Goal: Complete application form

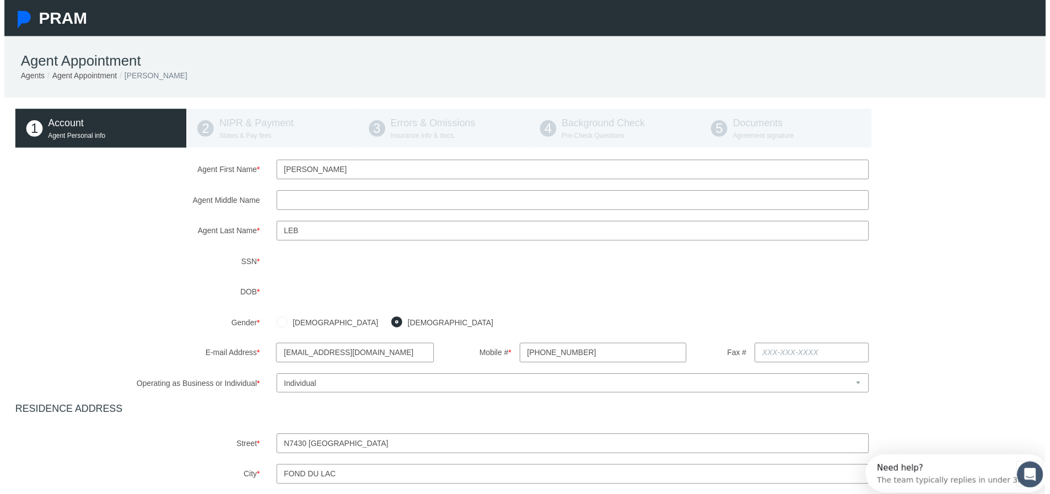
click at [90, 244] on div "Agent First Name * [PERSON_NAME] Agent Middle Name Agent Last Name * Leb" at bounding box center [529, 416] width 1036 height 510
click at [552, 17] on nav "PRAM" at bounding box center [529, 18] width 1058 height 36
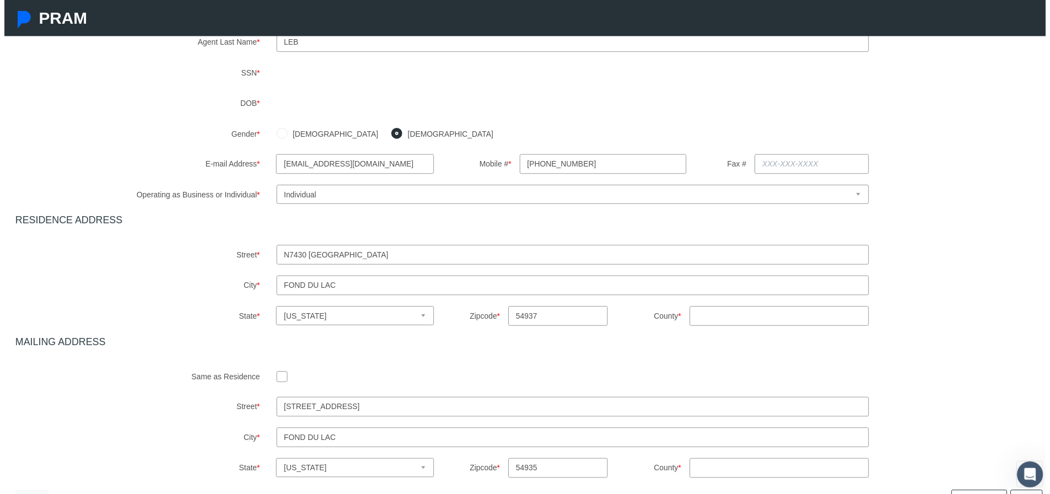
scroll to position [220, 0]
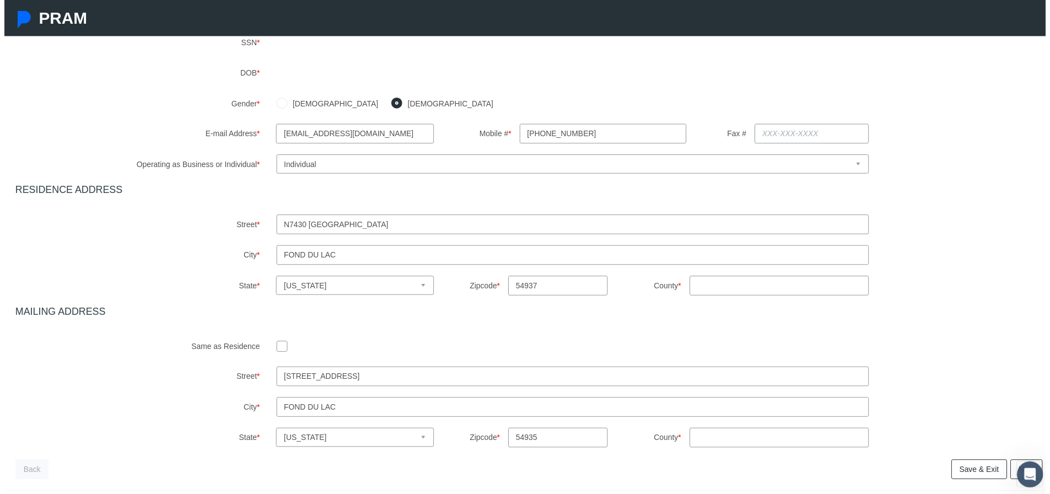
click at [714, 288] on input "County *" at bounding box center [781, 288] width 181 height 20
type input "Fond du lac"
click at [725, 443] on input "County *" at bounding box center [781, 442] width 181 height 20
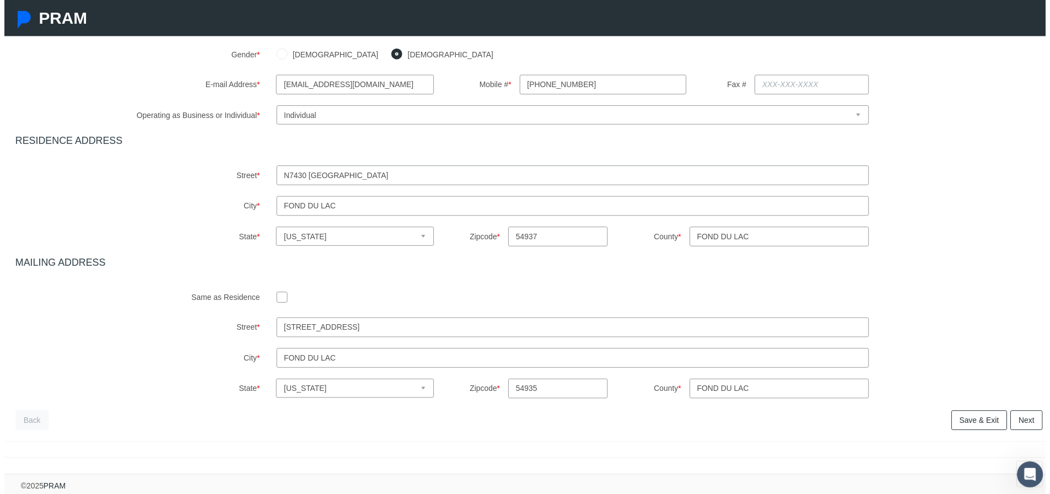
scroll to position [278, 0]
type input "fond du lac"
click at [1022, 414] on link "Next" at bounding box center [1031, 424] width 33 height 20
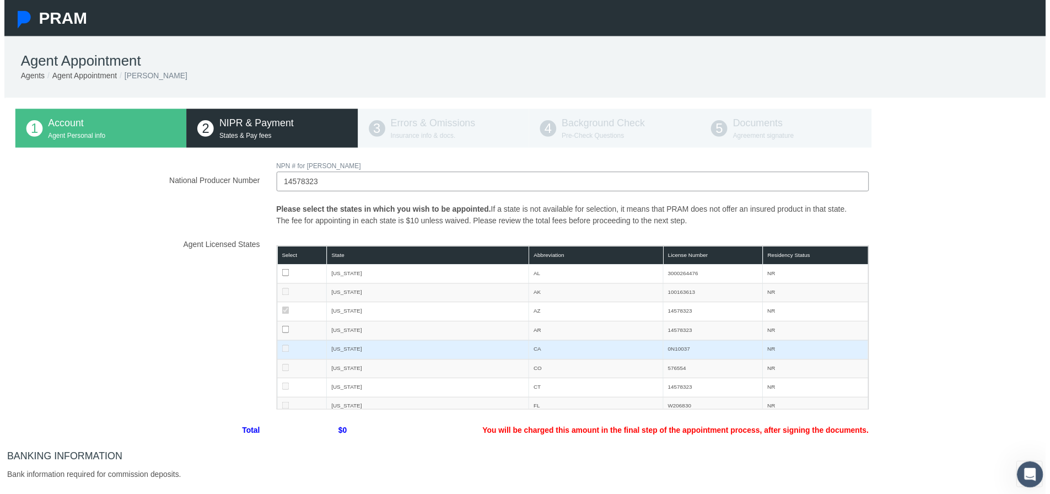
scroll to position [0, 0]
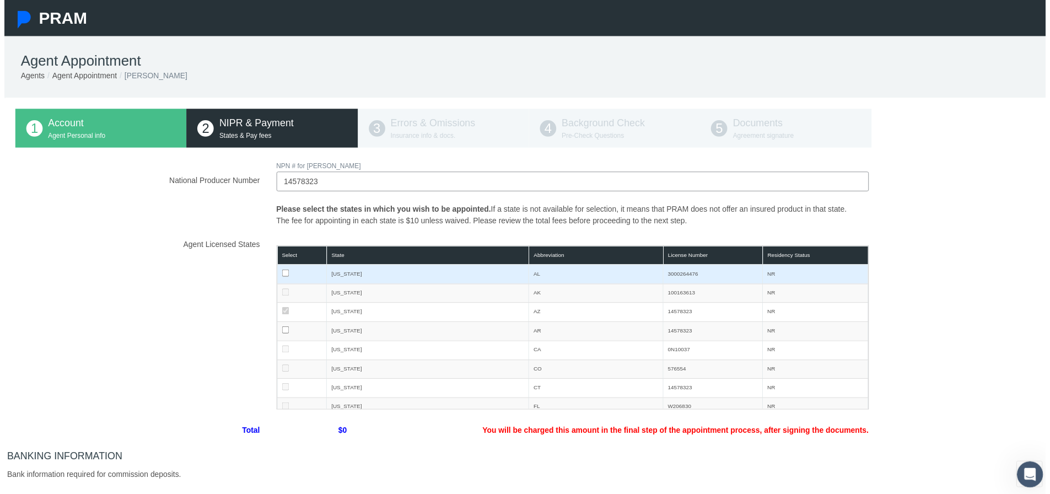
click at [281, 276] on input "checkbox" at bounding box center [283, 275] width 7 height 7
checkbox input "true"
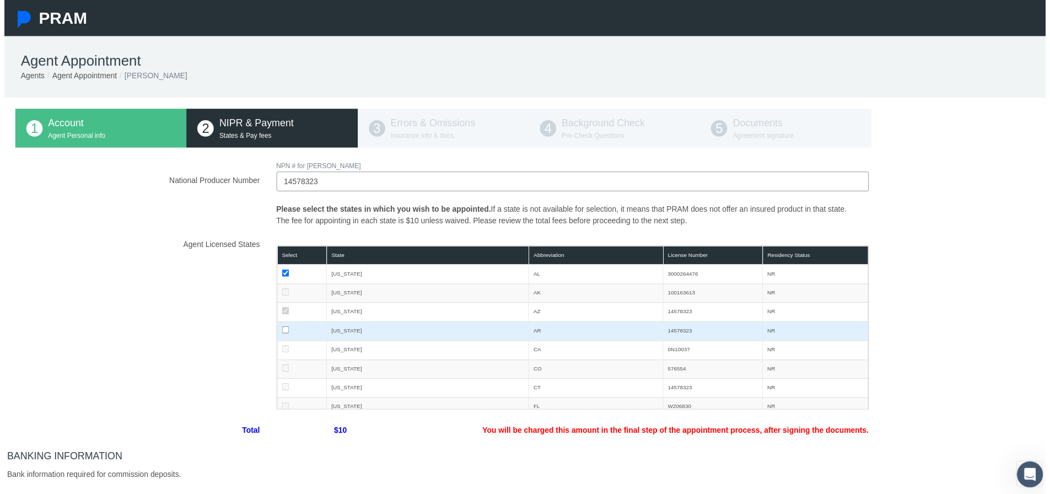
click at [282, 335] on input "checkbox" at bounding box center [283, 332] width 7 height 7
checkbox input "true"
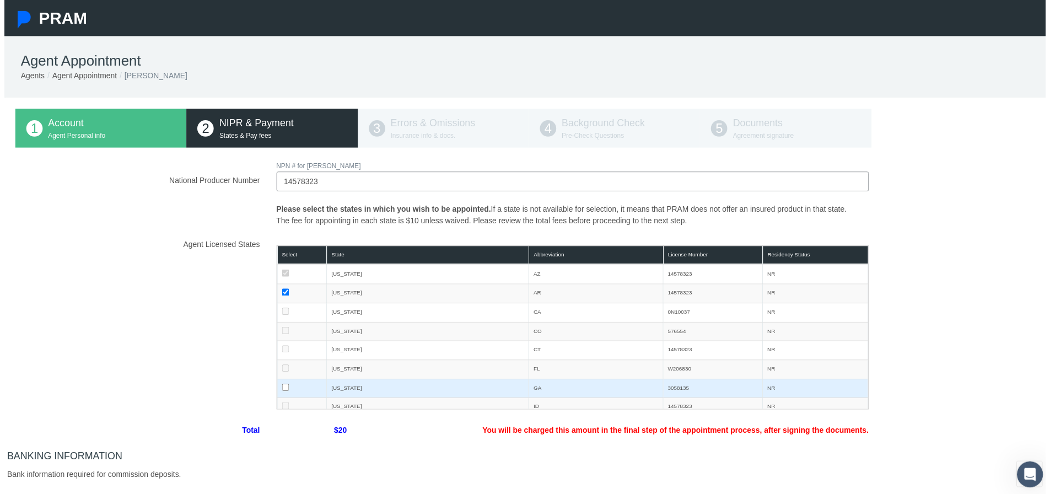
scroll to position [55, 0]
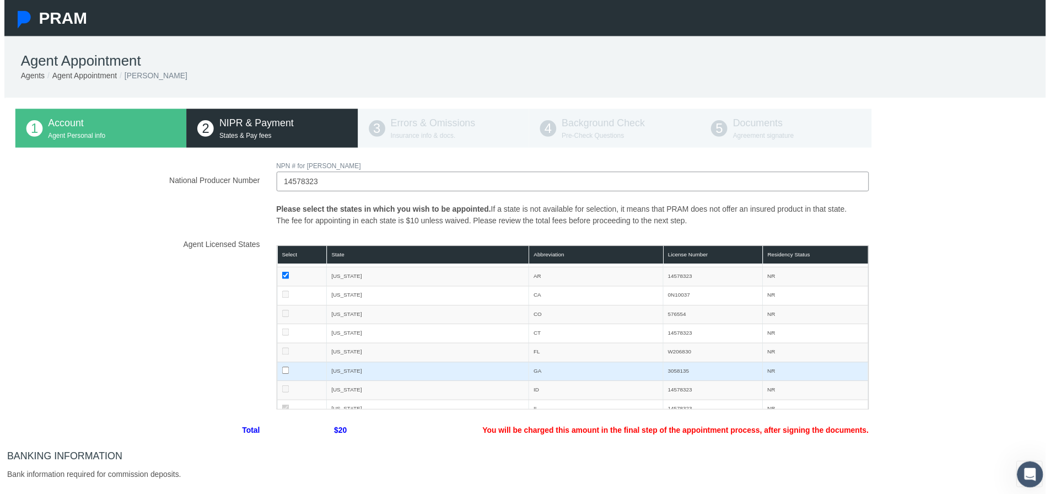
click at [281, 373] on input "checkbox" at bounding box center [283, 373] width 7 height 7
checkbox input "true"
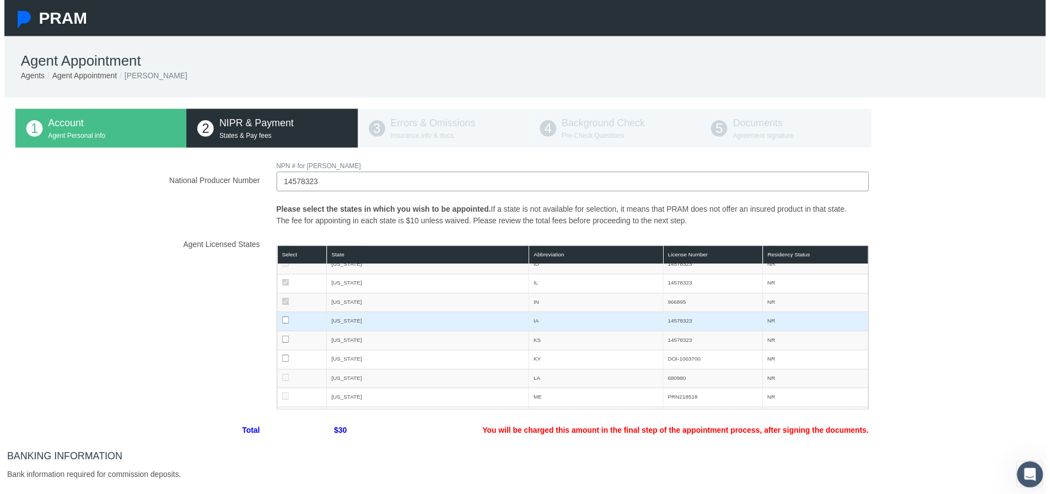
scroll to position [165, 0]
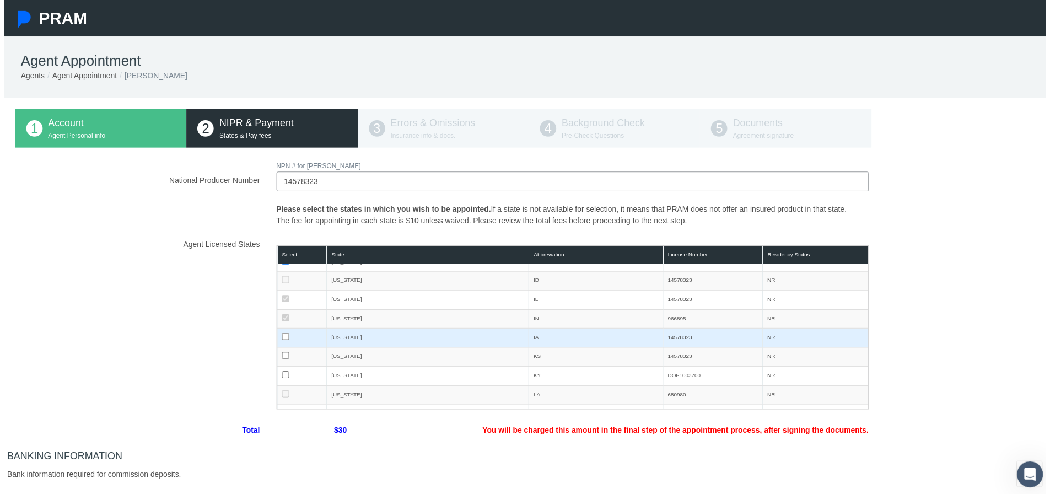
click at [282, 341] on input "checkbox" at bounding box center [283, 339] width 7 height 7
checkbox input "true"
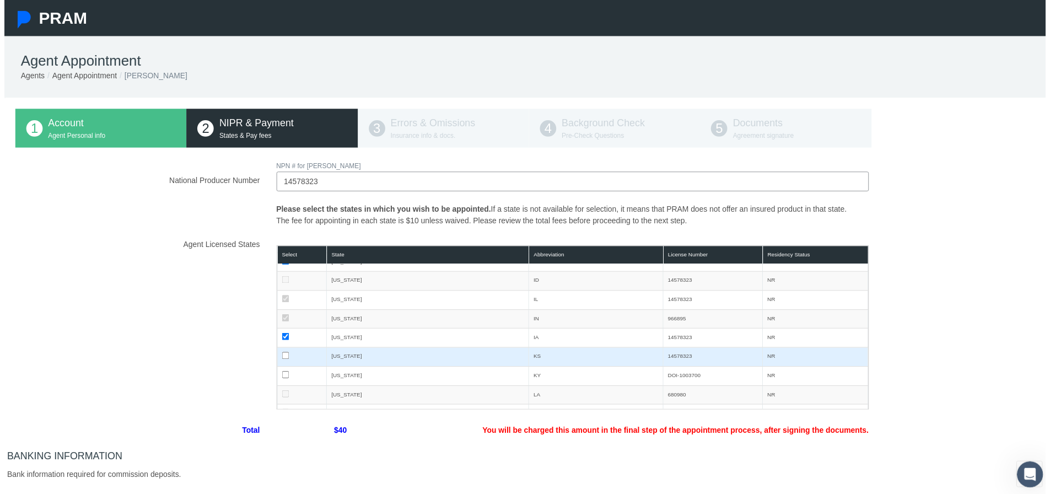
click at [281, 359] on input "checkbox" at bounding box center [283, 358] width 7 height 7
checkbox input "true"
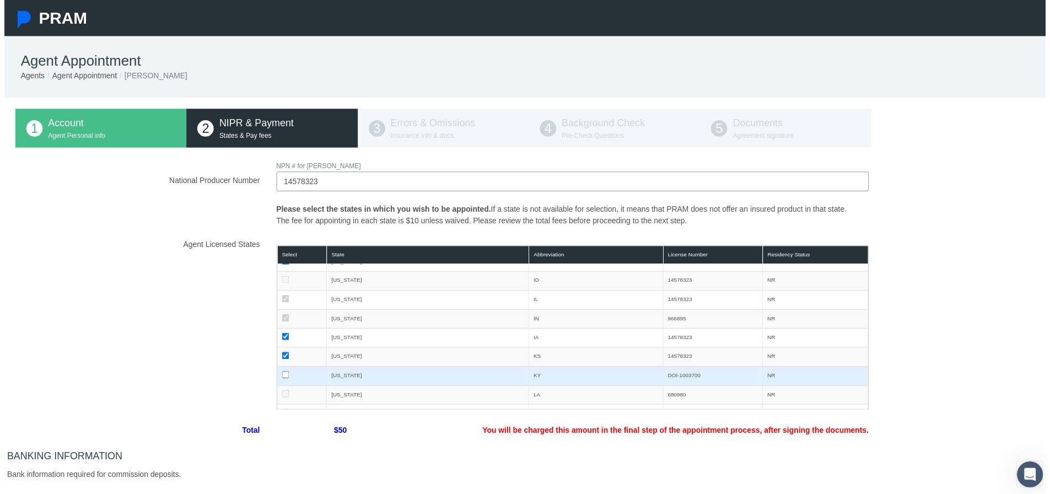
click at [281, 375] on input "checkbox" at bounding box center [283, 377] width 7 height 7
checkbox input "true"
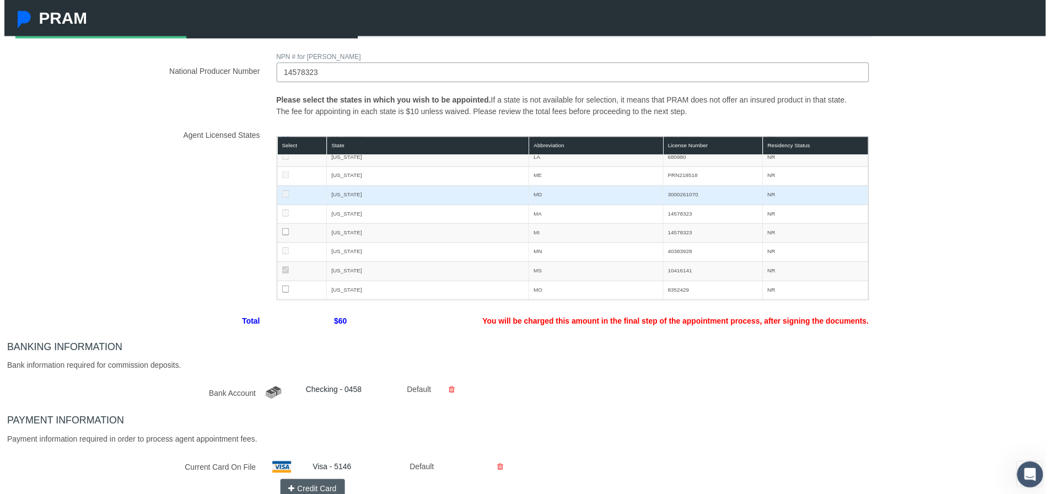
scroll to position [276, 0]
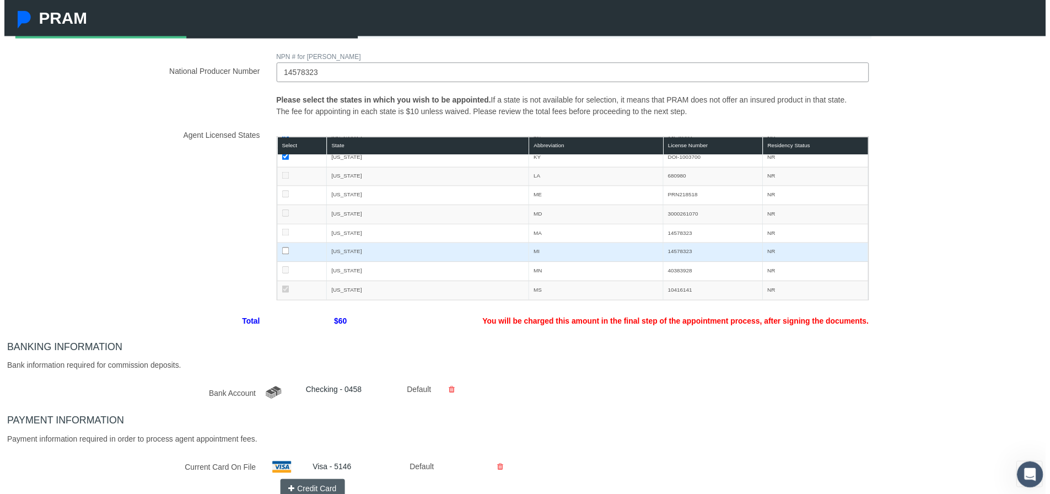
click at [280, 251] on input "checkbox" at bounding box center [283, 252] width 7 height 7
checkbox input "true"
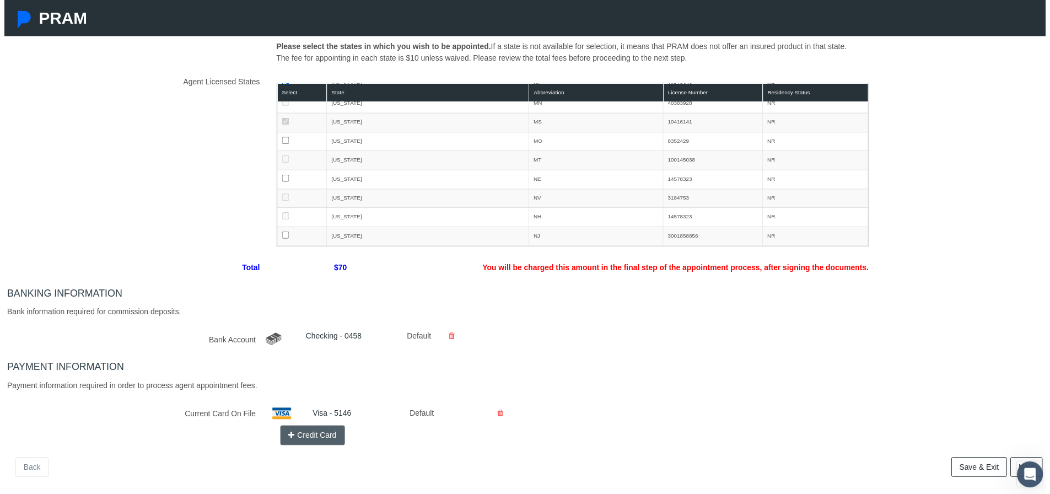
scroll to position [394, 0]
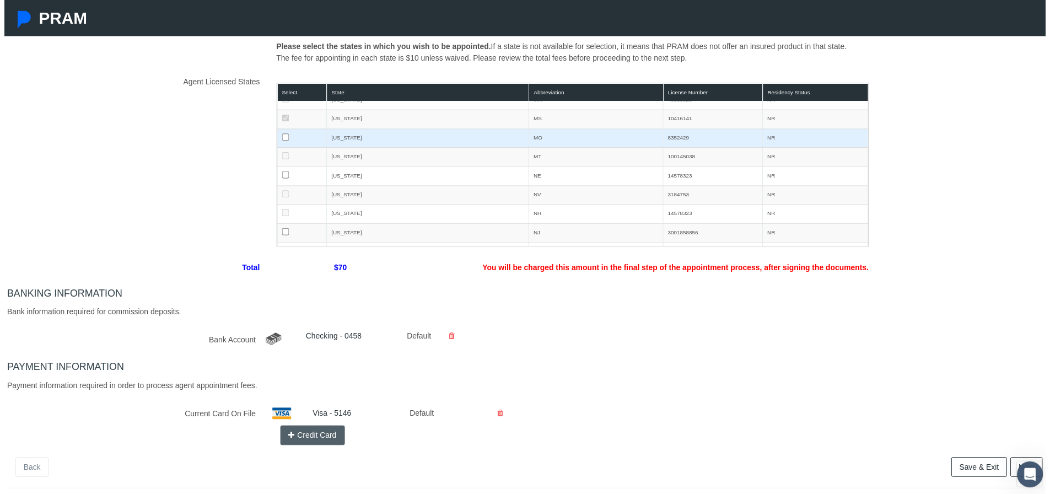
click at [281, 140] on input "checkbox" at bounding box center [283, 137] width 7 height 7
checkbox input "true"
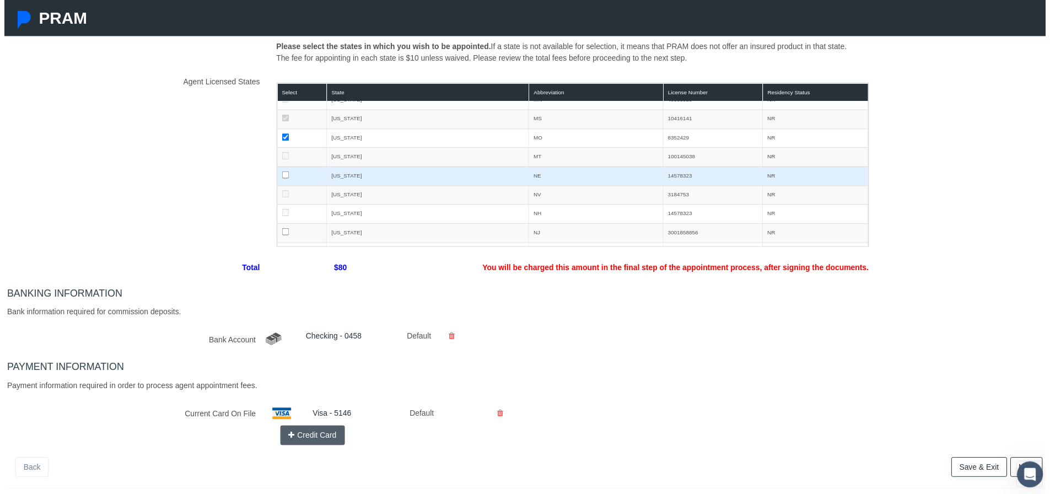
click at [282, 177] on input "checkbox" at bounding box center [283, 175] width 7 height 7
checkbox input "true"
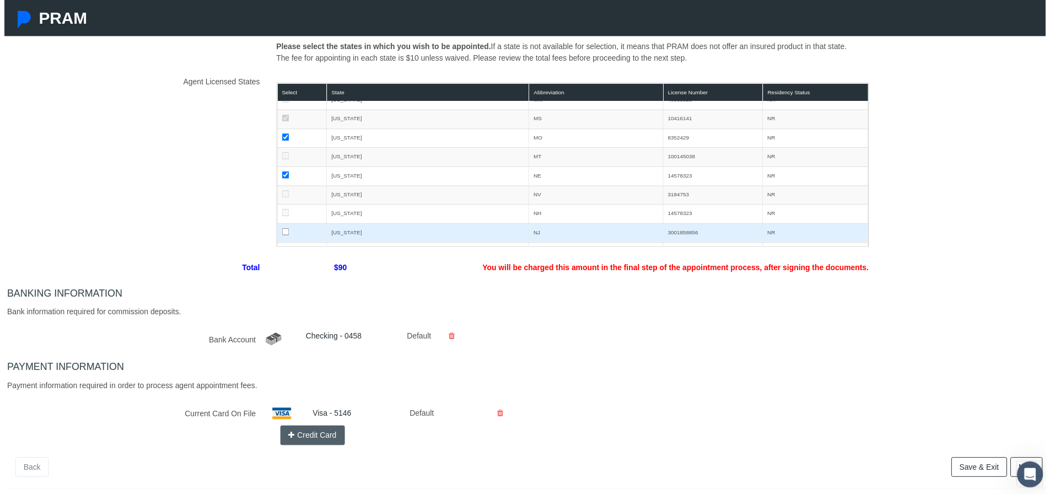
click at [281, 232] on input "checkbox" at bounding box center [283, 233] width 7 height 7
checkbox input "true"
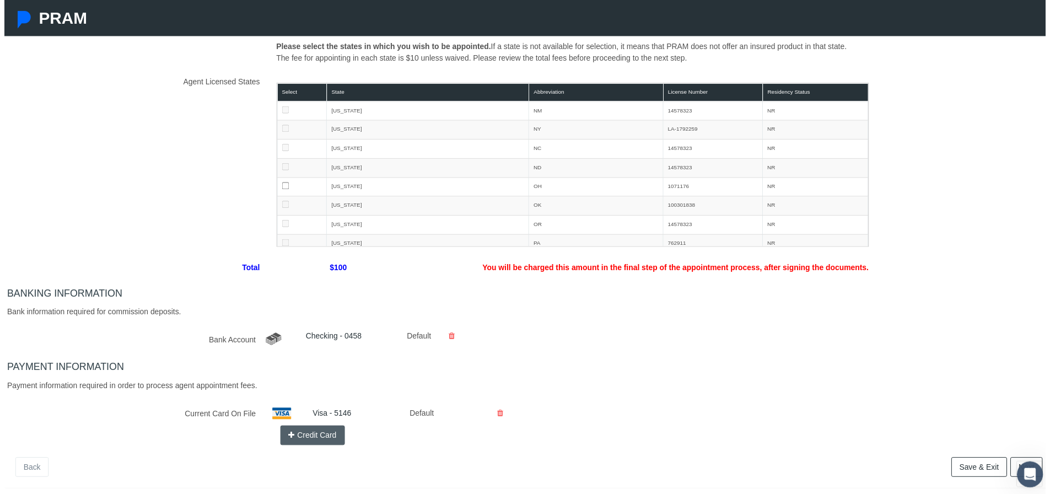
scroll to position [540, 0]
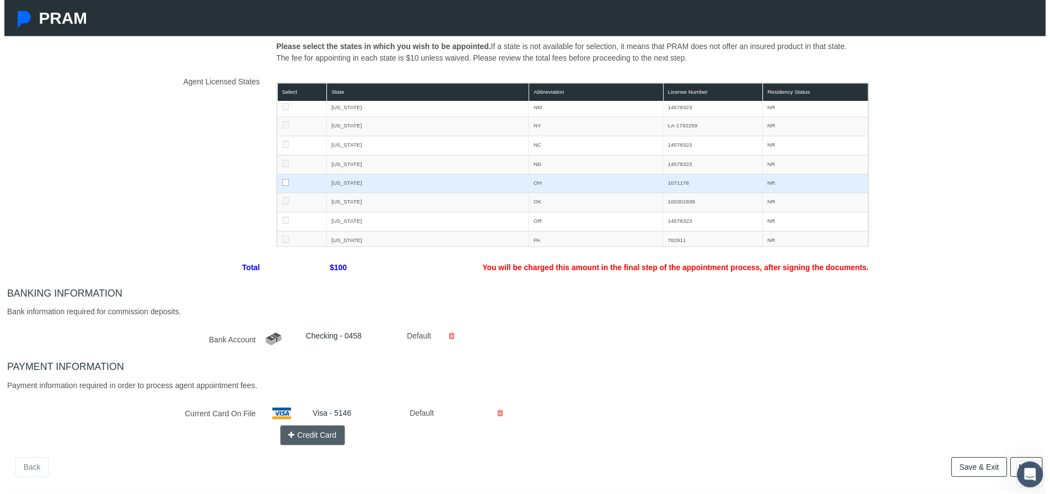
click at [281, 185] on input "checkbox" at bounding box center [283, 183] width 7 height 7
checkbox input "true"
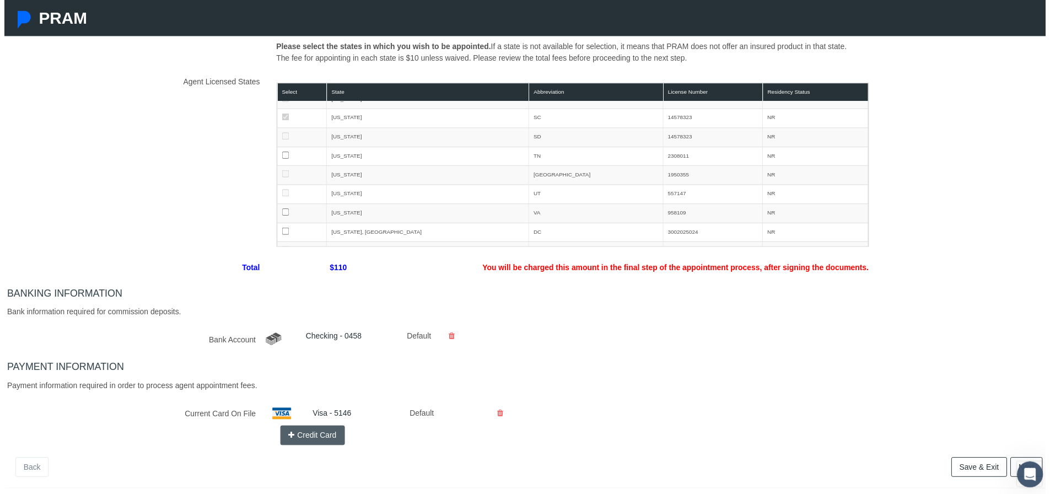
scroll to position [689, 0]
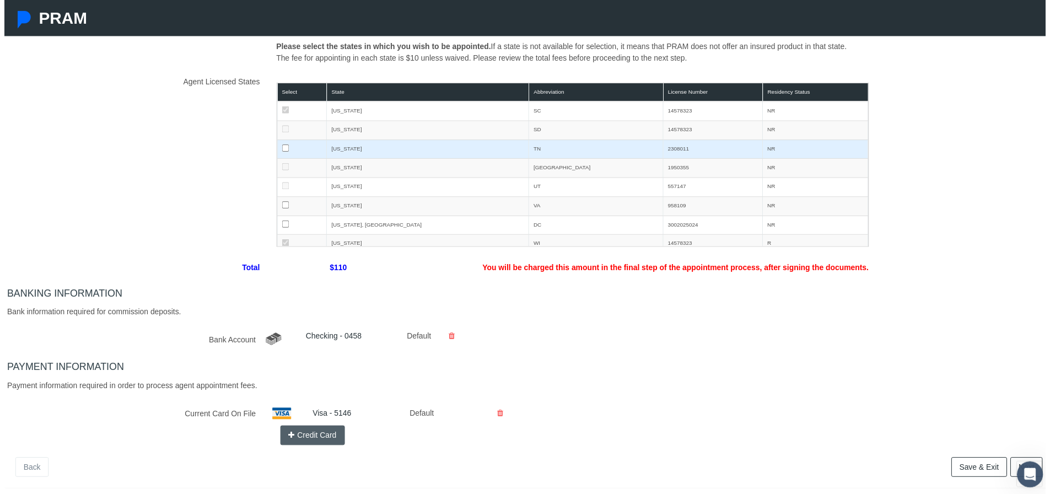
click at [282, 149] on input "checkbox" at bounding box center [283, 148] width 7 height 7
checkbox input "true"
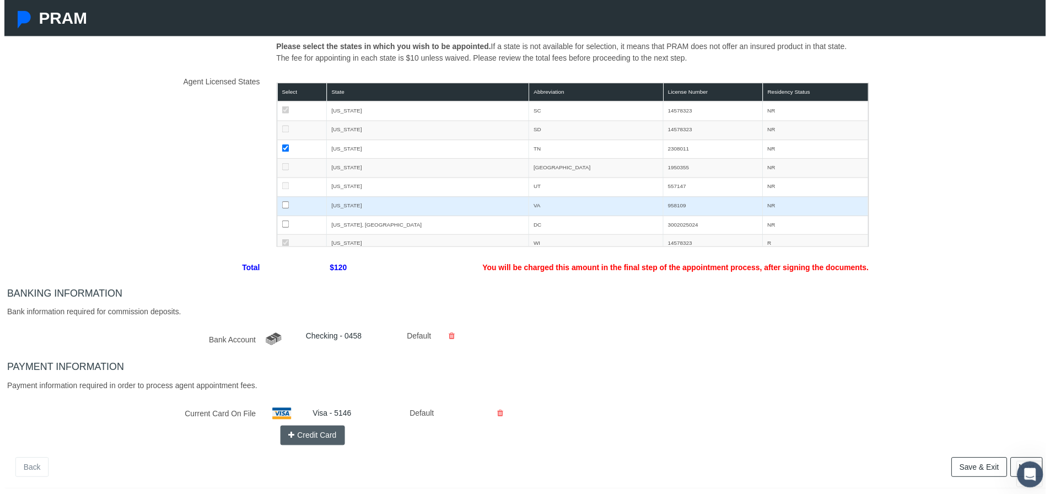
click at [282, 206] on input "checkbox" at bounding box center [283, 206] width 7 height 7
checkbox input "true"
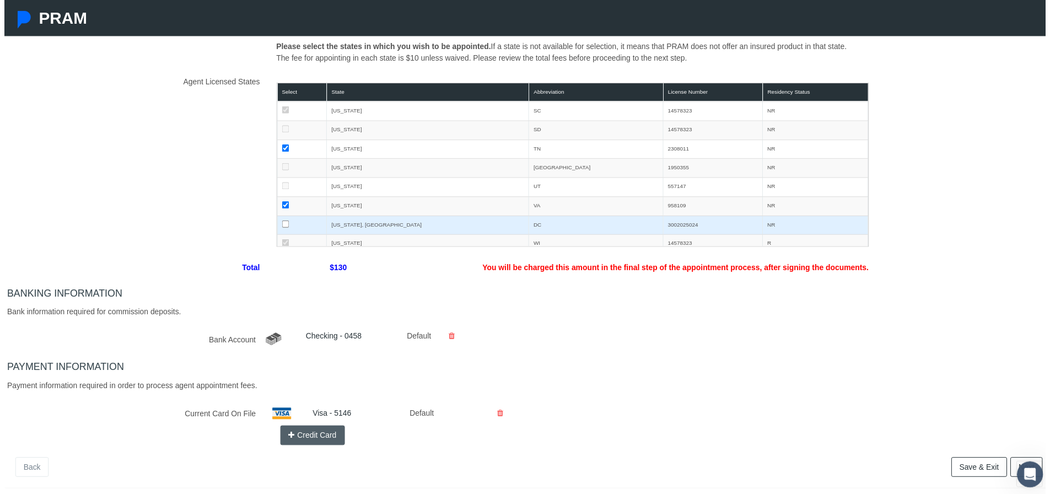
click at [280, 224] on input "checkbox" at bounding box center [283, 225] width 7 height 7
checkbox input "true"
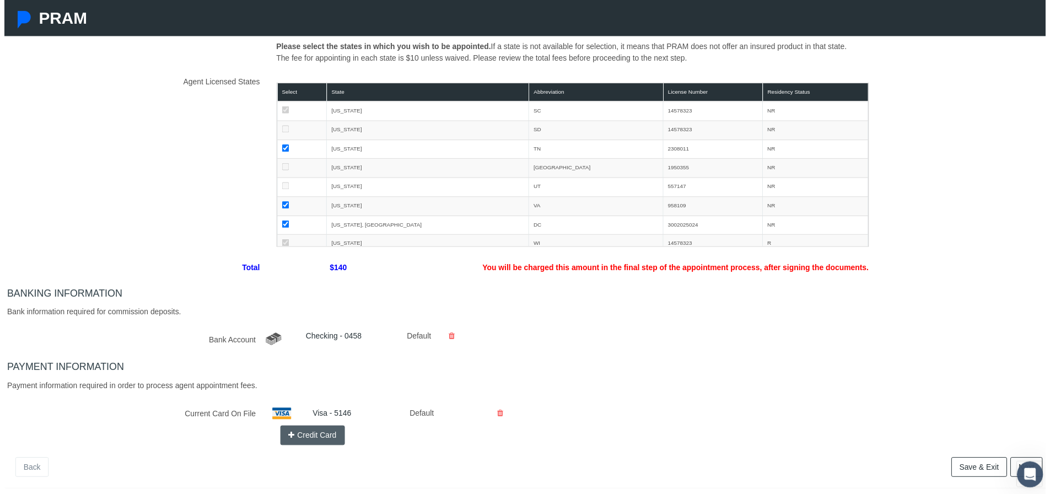
scroll to position [724, 0]
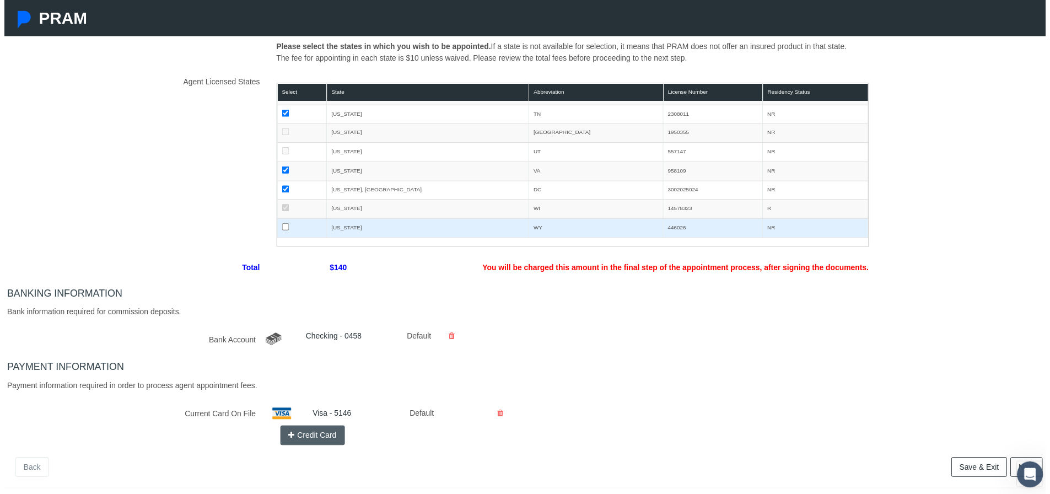
click at [280, 229] on input "checkbox" at bounding box center [283, 228] width 7 height 7
checkbox input "true"
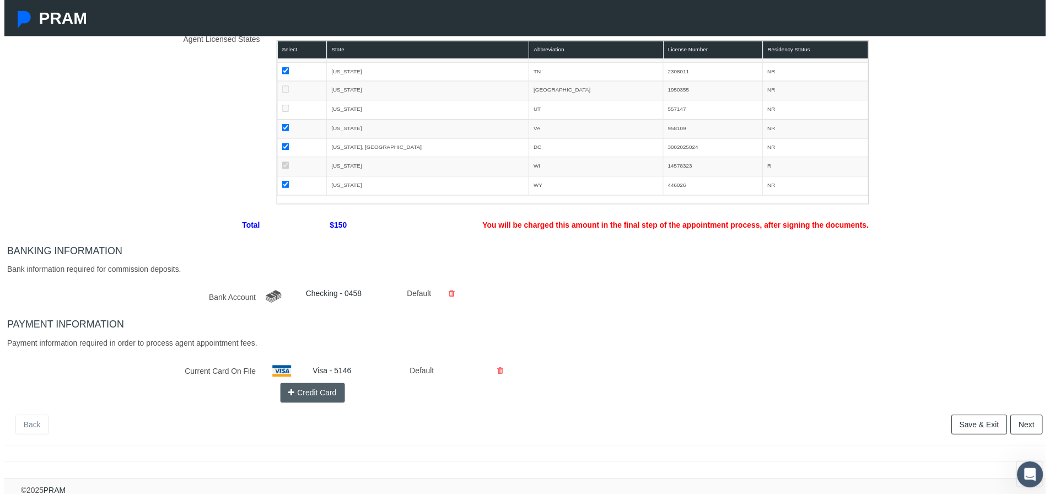
scroll to position [219, 0]
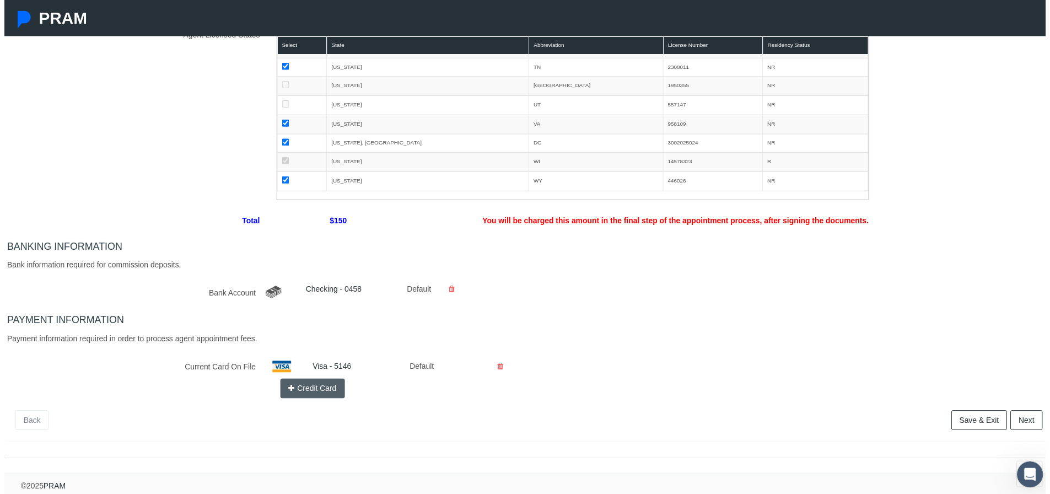
click at [292, 391] on button "Credit Card" at bounding box center [310, 392] width 65 height 20
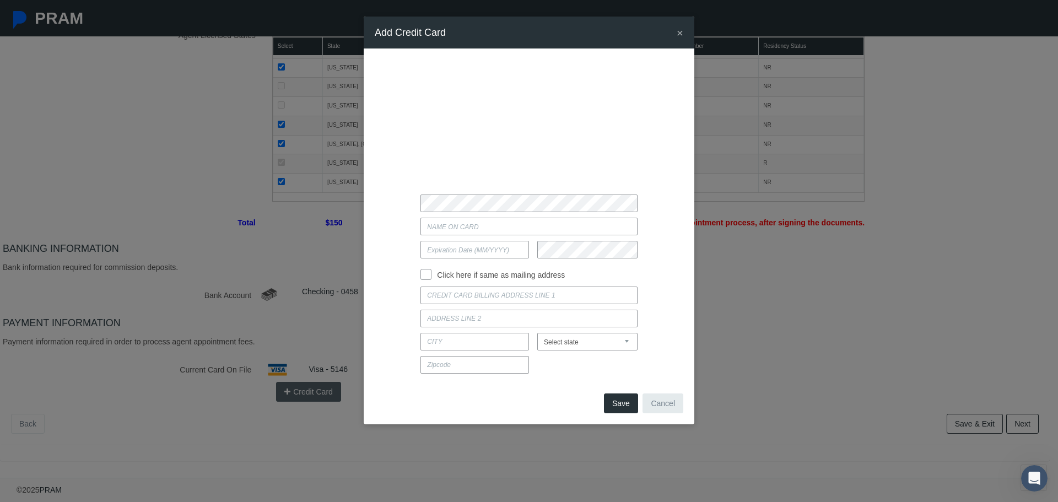
click at [398, 216] on div "Click here if same as mailing address [US_STATE]" at bounding box center [529, 219] width 309 height 319
click at [436, 224] on input "Current Card On File" at bounding box center [528, 227] width 217 height 18
type input "[PERSON_NAME]"
click at [441, 248] on input "text" at bounding box center [474, 250] width 109 height 18
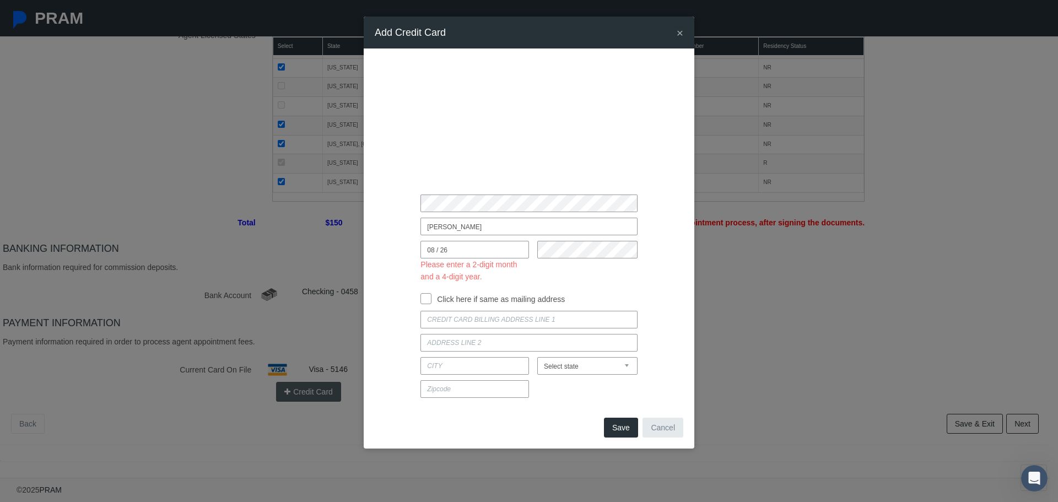
drag, startPoint x: 449, startPoint y: 251, endPoint x: 439, endPoint y: 256, distance: 11.8
click at [439, 256] on input "08 / 26" at bounding box center [474, 250] width 109 height 18
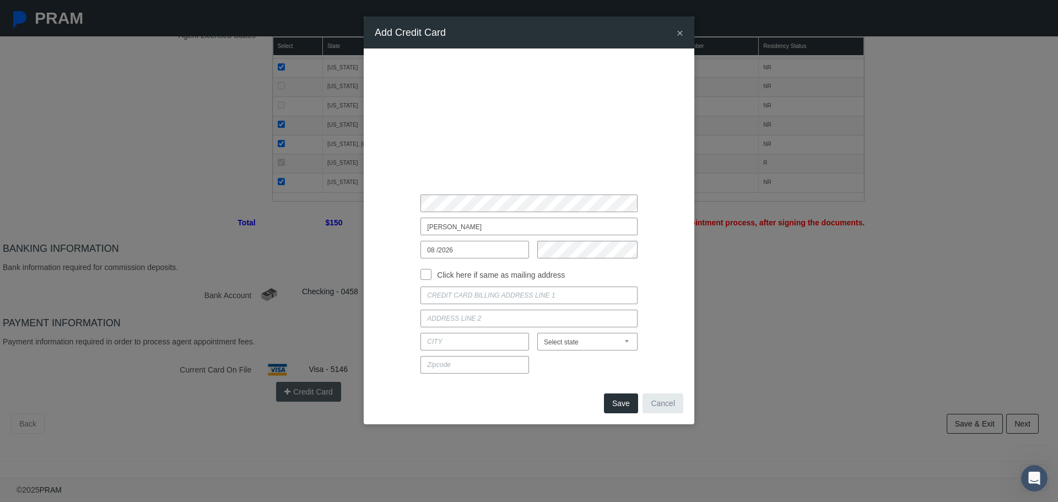
type input "08 /2026"
click at [426, 272] on input "Click here if same as mailing address" at bounding box center [425, 273] width 11 height 11
checkbox input "true"
type input "[STREET_ADDRESS]"
type input "FOND DU LAC"
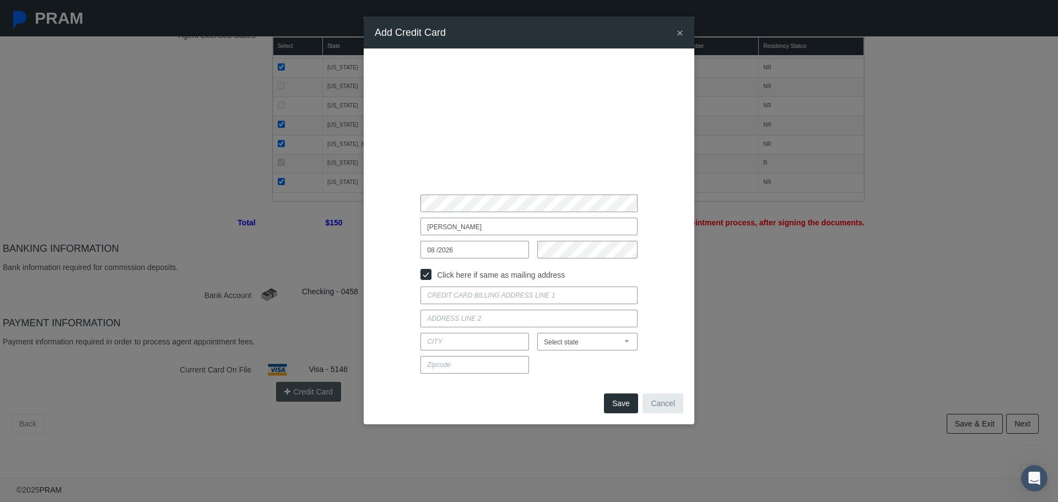
select select "WI"
type input "54935"
click at [622, 401] on button "Save" at bounding box center [621, 403] width 34 height 20
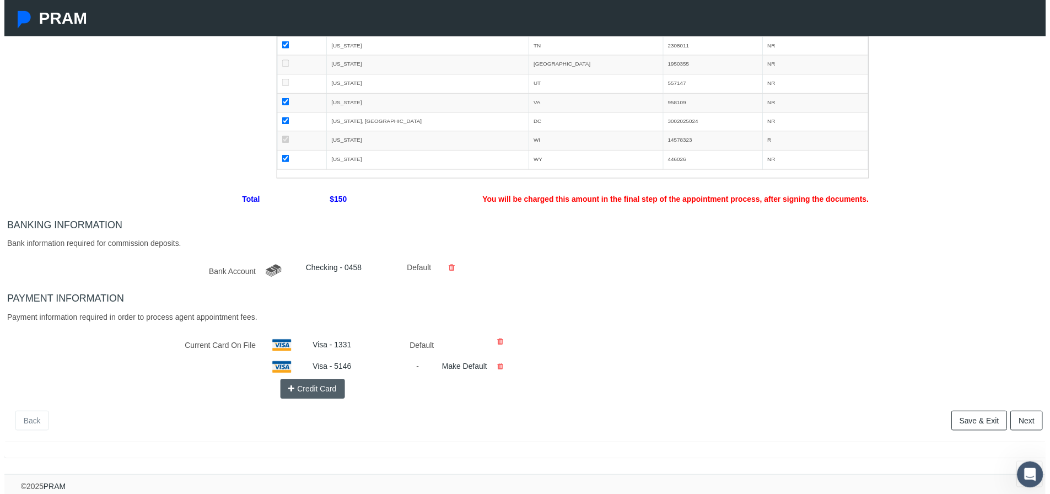
scroll to position [241, 0]
click at [1032, 417] on link "Next" at bounding box center [1031, 424] width 33 height 20
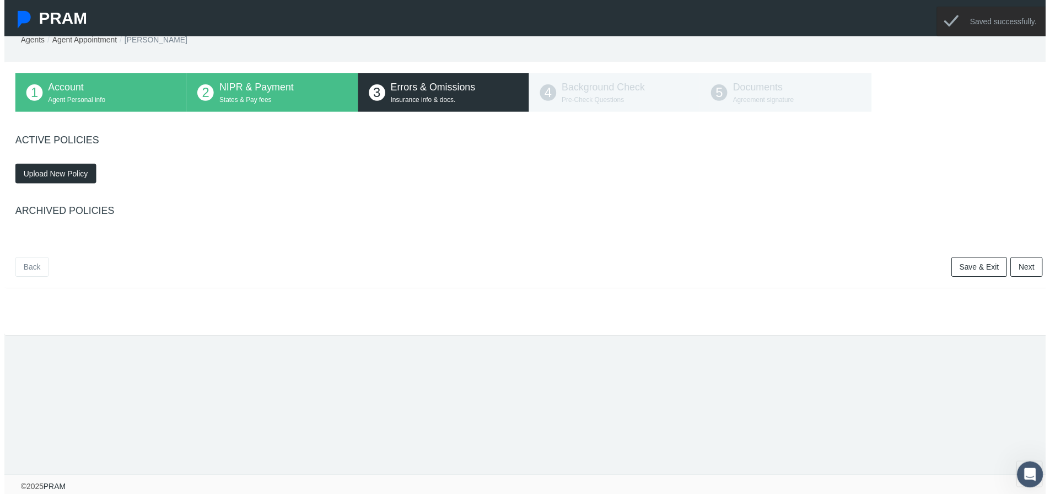
scroll to position [0, 0]
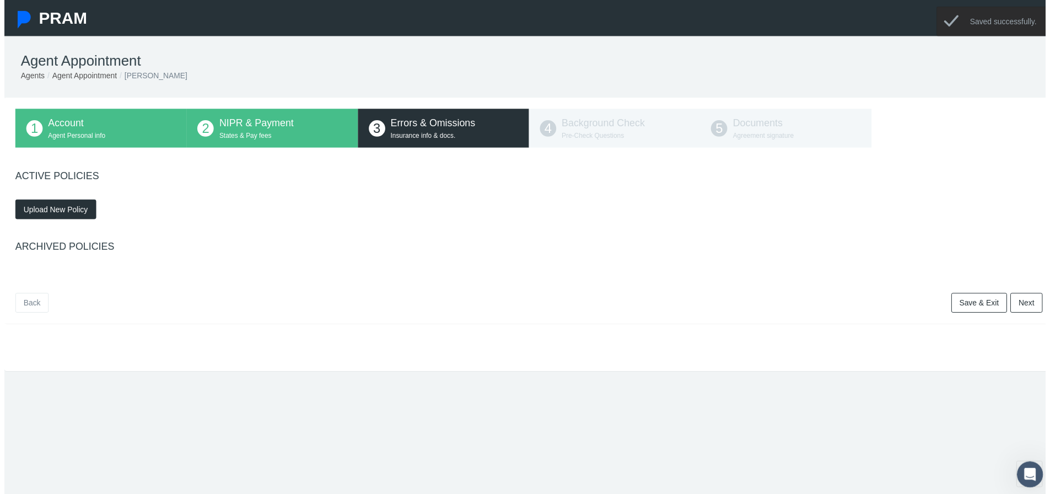
click at [55, 211] on span "Upload New Policy" at bounding box center [51, 211] width 65 height 9
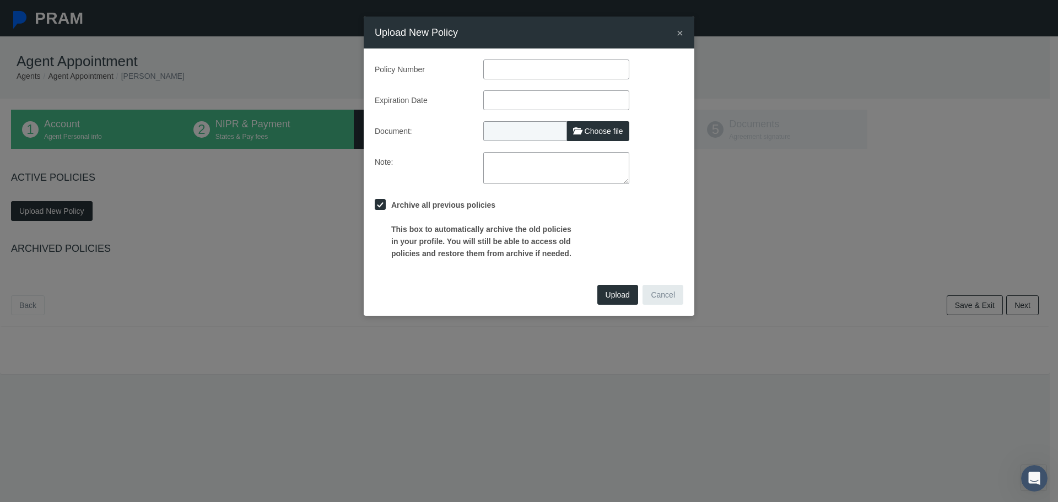
click at [591, 134] on span "Choose file" at bounding box center [604, 131] width 39 height 9
click at [591, 134] on input "Choose file" at bounding box center [556, 128] width 146 height 15
type input "C:\fakepath\[PERSON_NAME] - E&O [DATE].pdf"
type input "[PERSON_NAME] - E&O [DATE].pdf"
click at [516, 69] on input "text" at bounding box center [556, 70] width 146 height 20
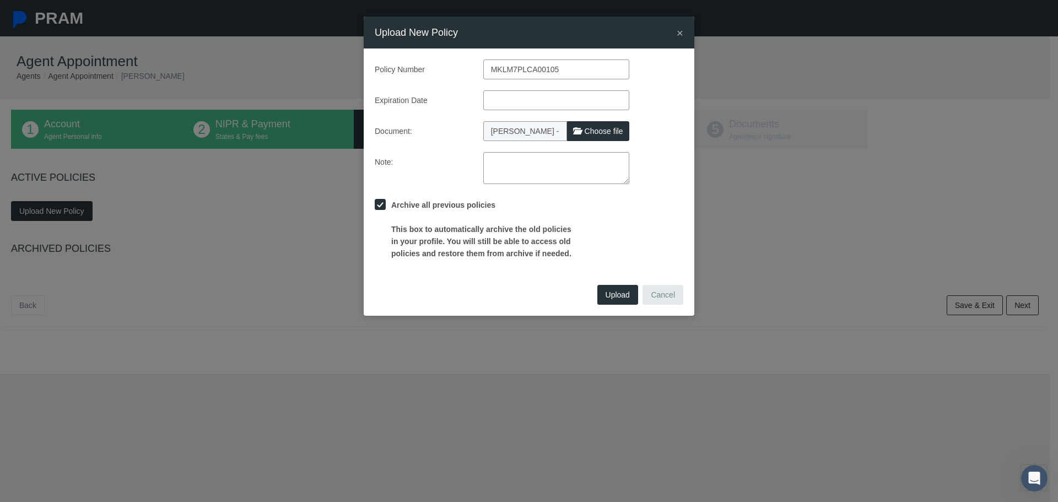
type input "MKLM7PLCA00105"
click at [511, 96] on input "text" at bounding box center [556, 100] width 146 height 20
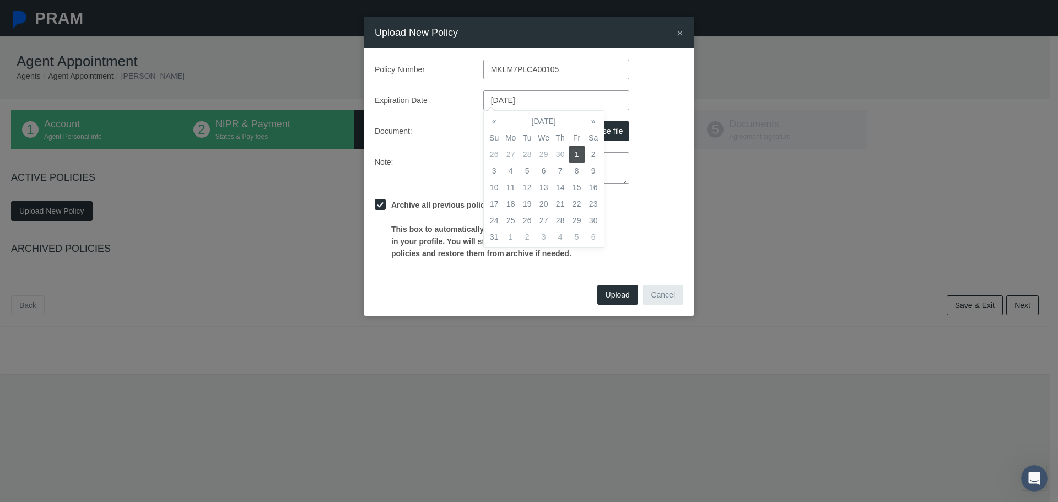
type input "[DATE]"
click at [454, 136] on label "Document:" at bounding box center [420, 131] width 109 height 20
click at [609, 299] on span "Upload" at bounding box center [618, 294] width 24 height 9
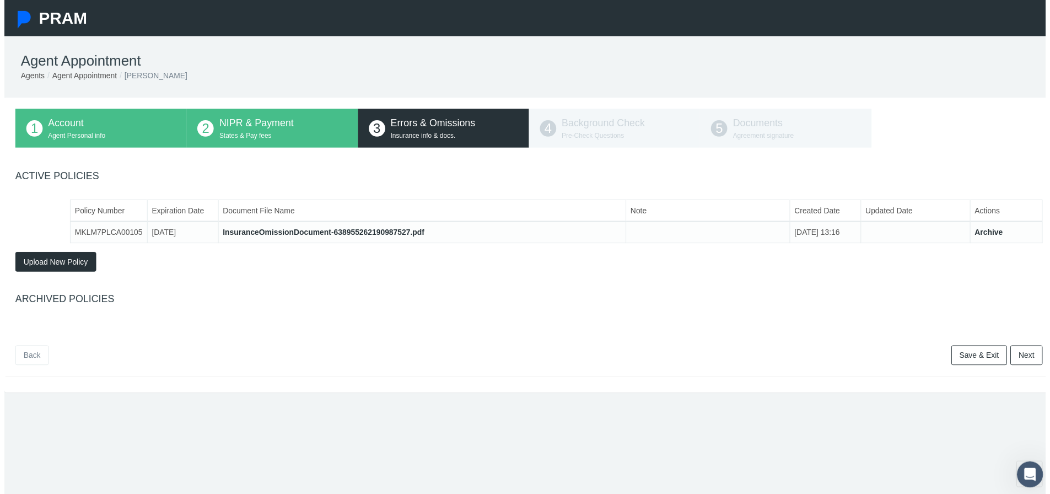
click at [1017, 354] on link "Next" at bounding box center [1031, 358] width 33 height 20
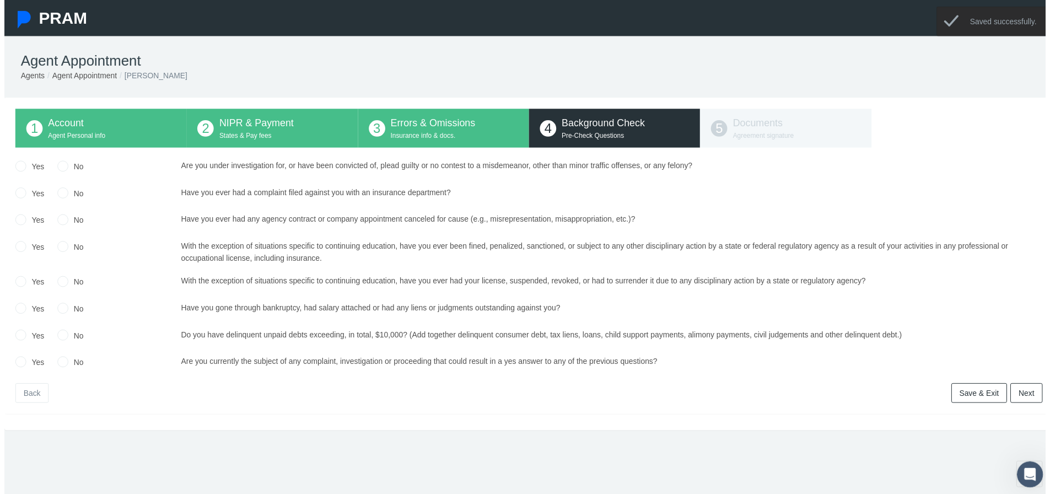
click at [63, 167] on input "No" at bounding box center [58, 166] width 11 height 11
radio input "true"
click at [62, 196] on input "No" at bounding box center [58, 193] width 11 height 11
radio input "true"
click at [57, 220] on input "No" at bounding box center [58, 220] width 11 height 11
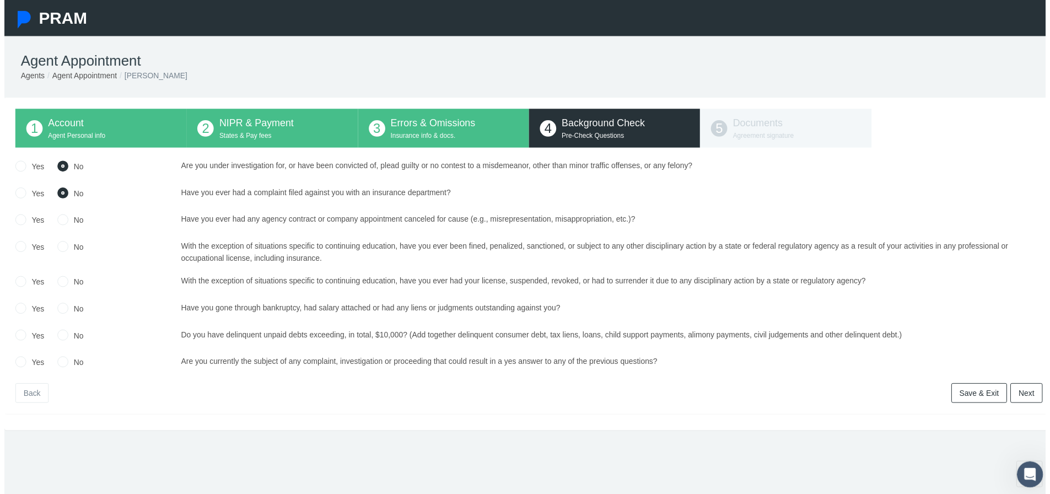
radio input "true"
click at [62, 246] on input "No" at bounding box center [58, 247] width 11 height 11
radio input "true"
click at [63, 284] on input "No" at bounding box center [58, 282] width 11 height 11
radio input "true"
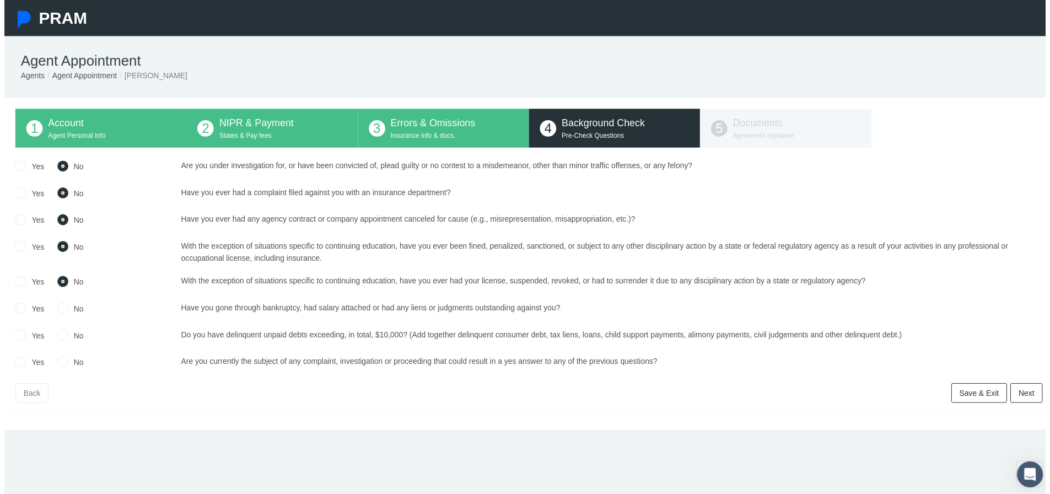
click at [56, 312] on input "No" at bounding box center [58, 309] width 11 height 11
radio input "true"
click at [63, 338] on input "No" at bounding box center [58, 336] width 11 height 11
radio input "true"
click at [56, 364] on input "No" at bounding box center [58, 363] width 11 height 11
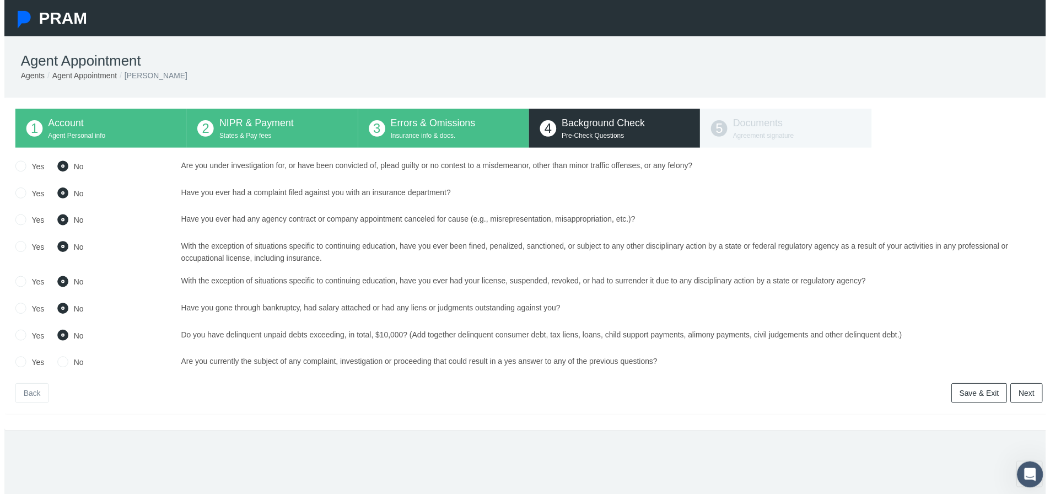
radio input "true"
click at [61, 196] on input "No" at bounding box center [58, 193] width 11 height 11
click at [15, 193] on input "Yes" at bounding box center [16, 193] width 11 height 11
radio input "true"
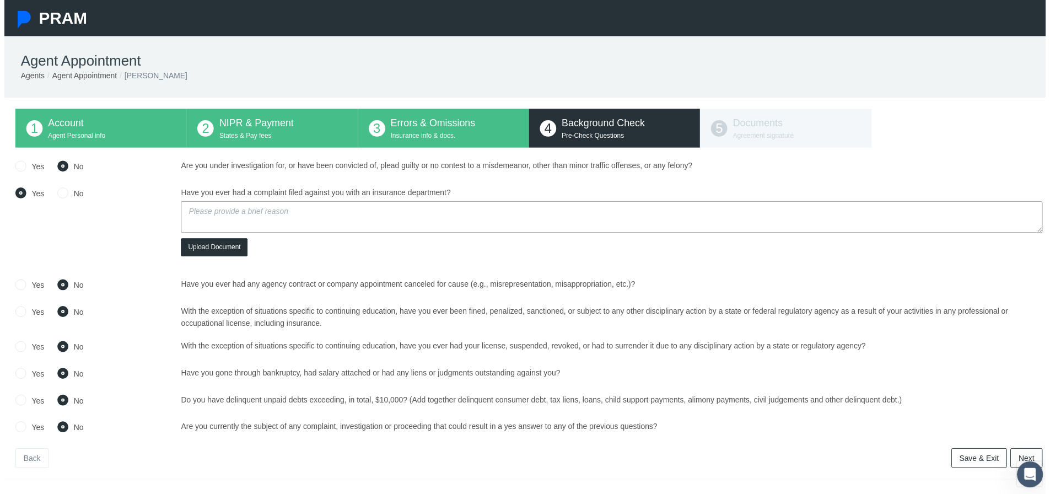
click at [61, 195] on input "No" at bounding box center [58, 193] width 11 height 11
radio input "true"
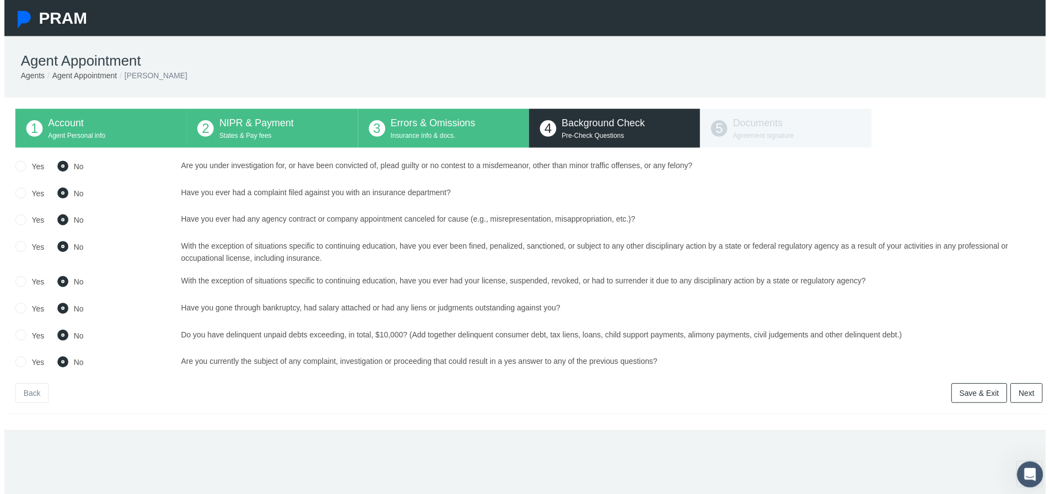
click at [1023, 397] on link "Next" at bounding box center [1031, 396] width 33 height 20
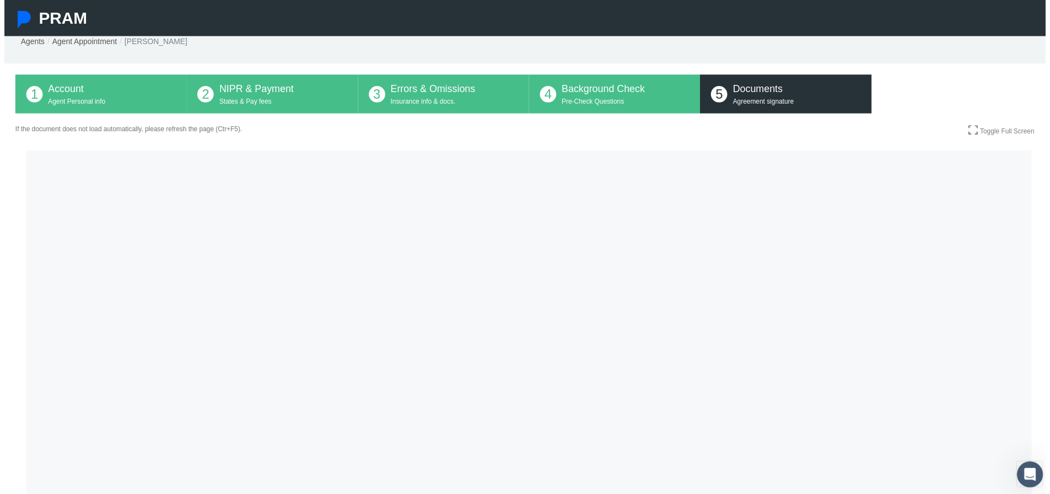
scroll to position [33, 0]
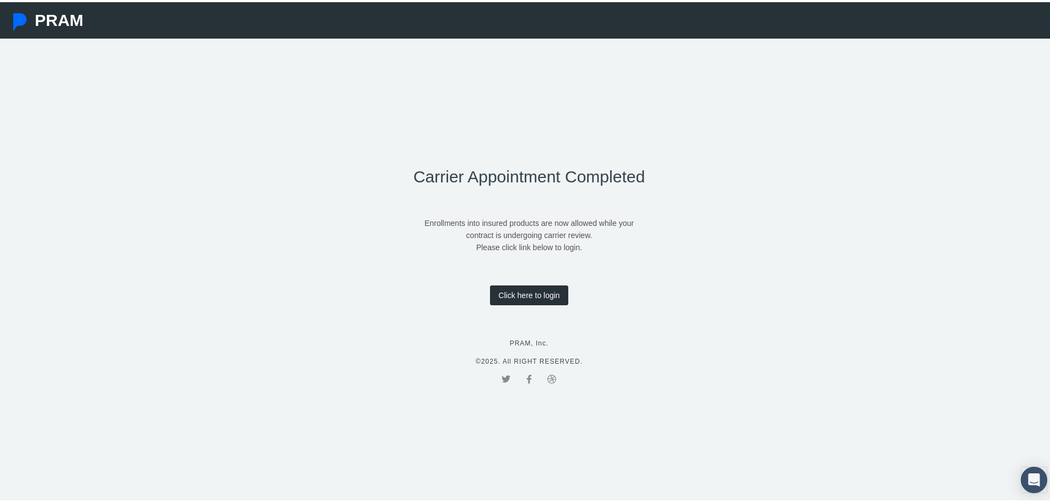
click at [503, 294] on link "Click here to login" at bounding box center [529, 293] width 78 height 20
